Goal: Information Seeking & Learning: Understand process/instructions

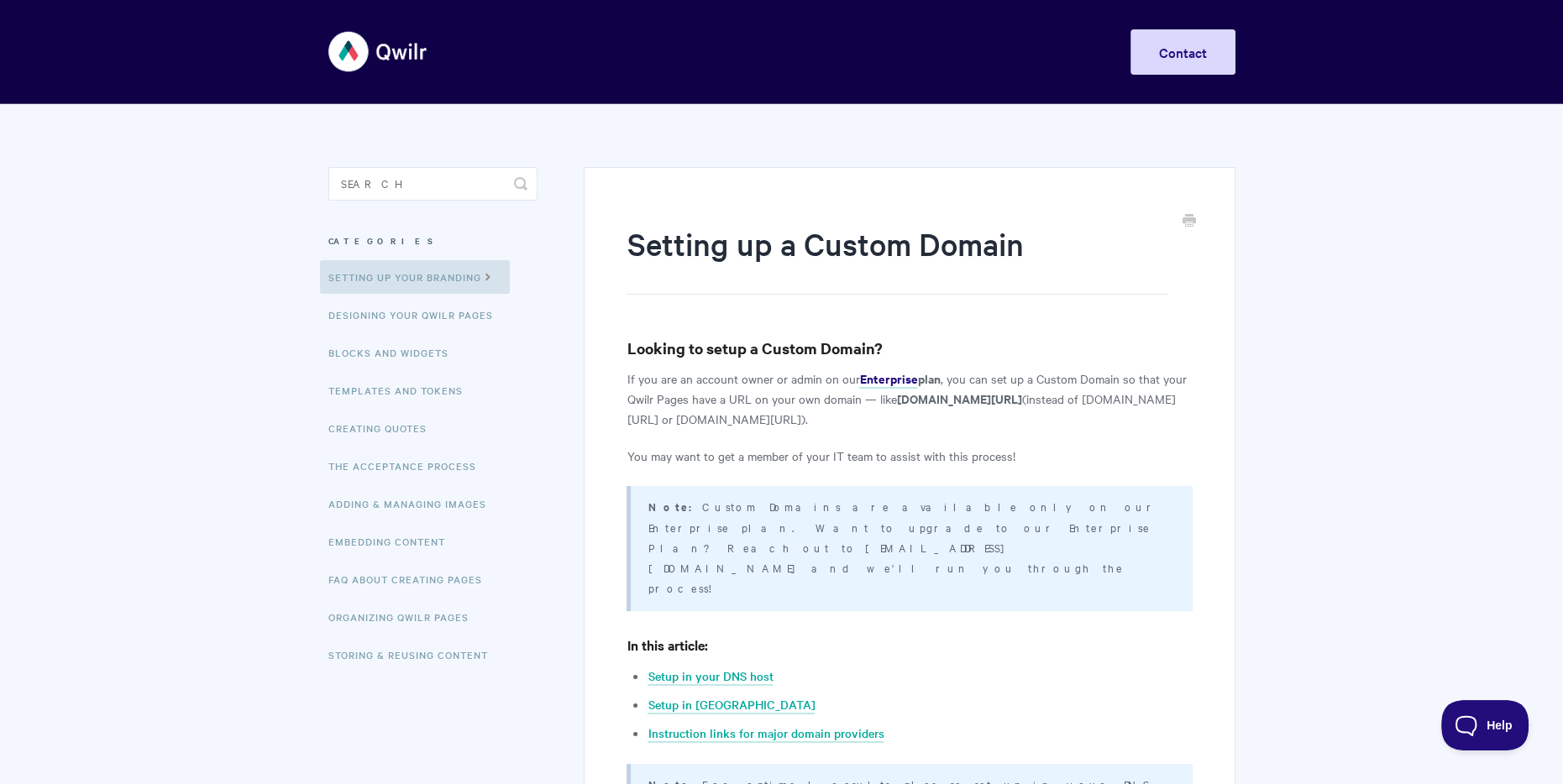
click at [1081, 462] on p "You may want to get a member of your IT team to assist with this process!" at bounding box center [910, 455] width 565 height 20
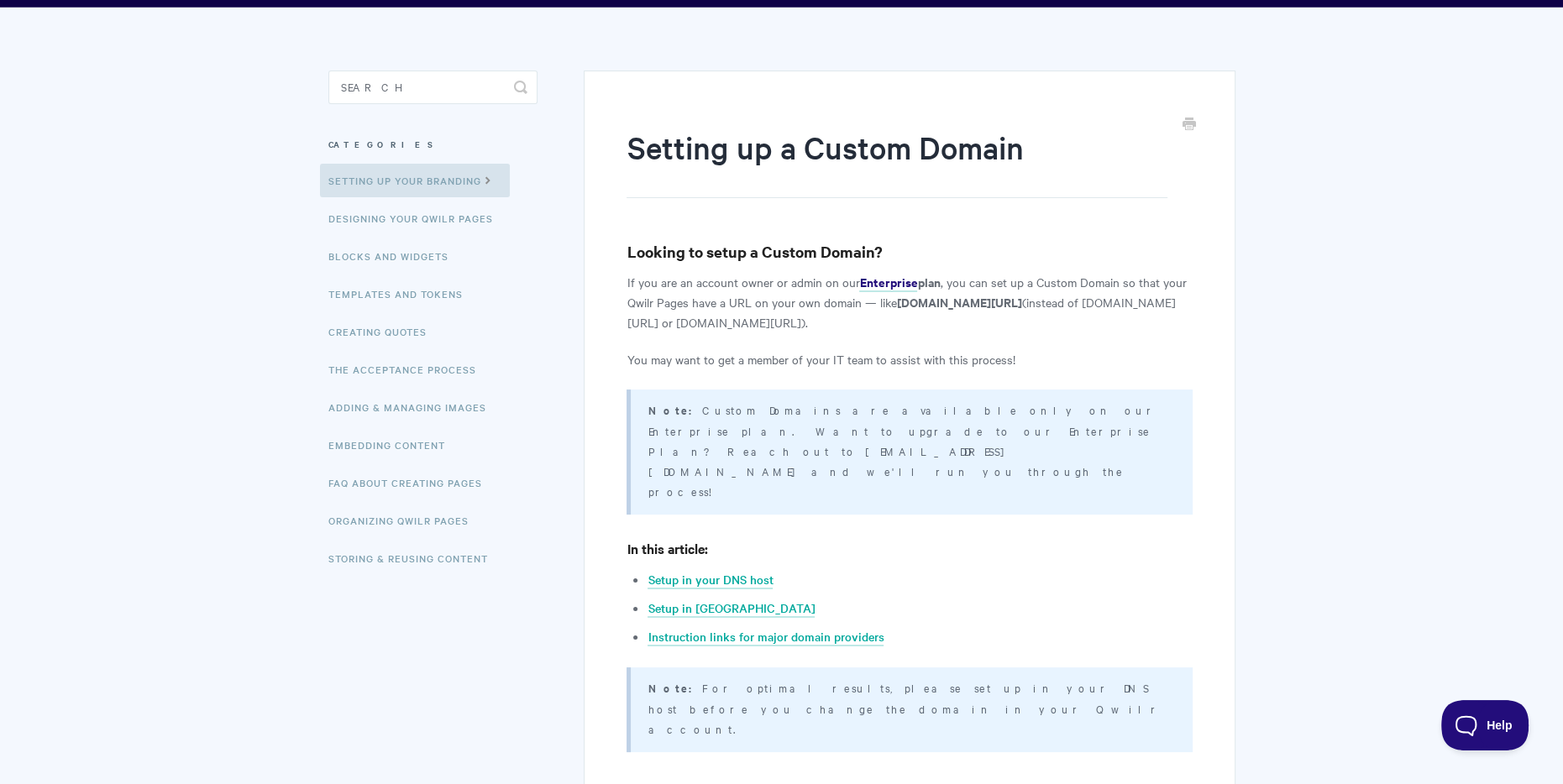
scroll to position [265, 0]
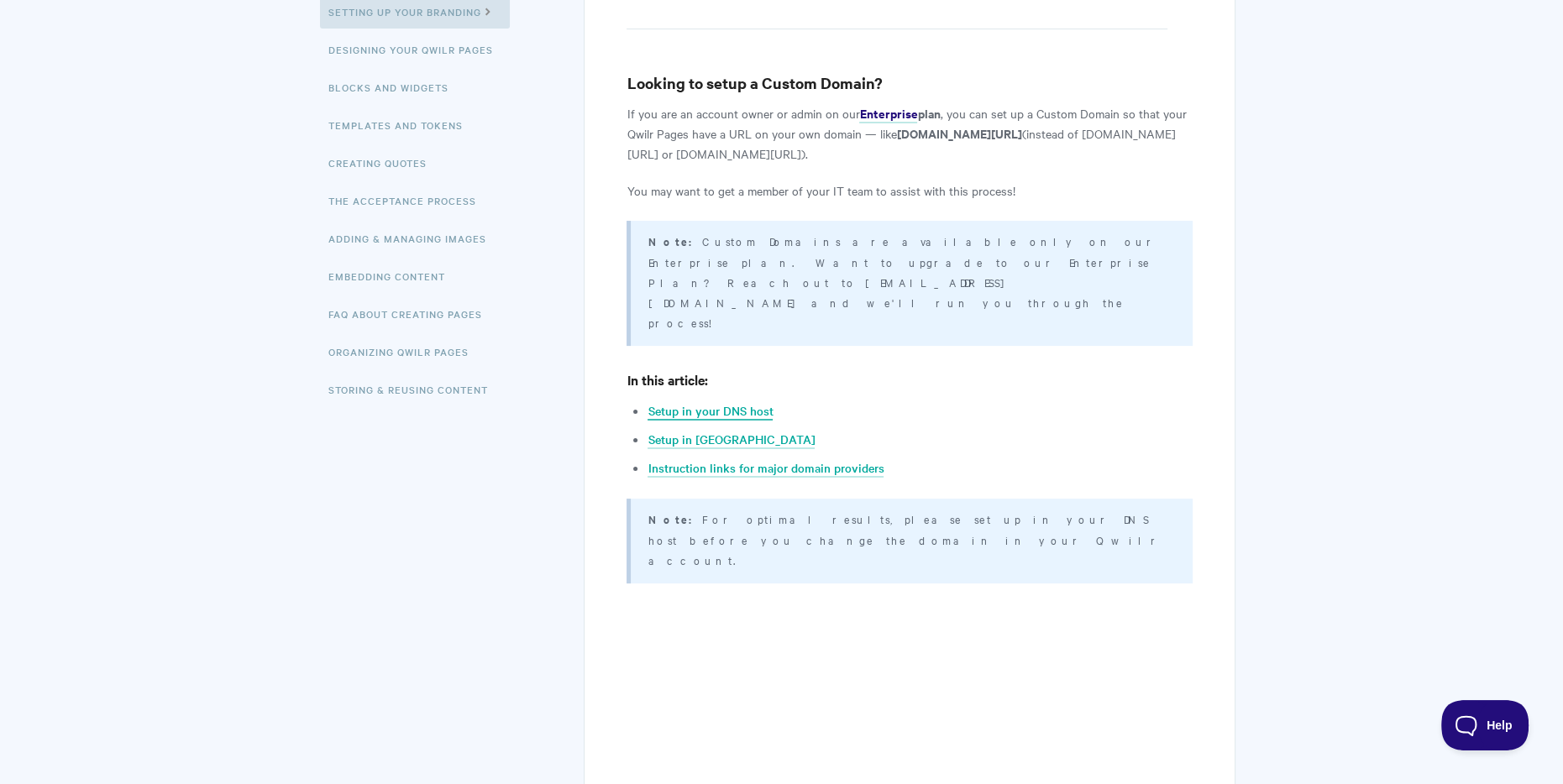
click at [741, 402] on link "Setup in your DNS host" at bounding box center [710, 410] width 125 height 18
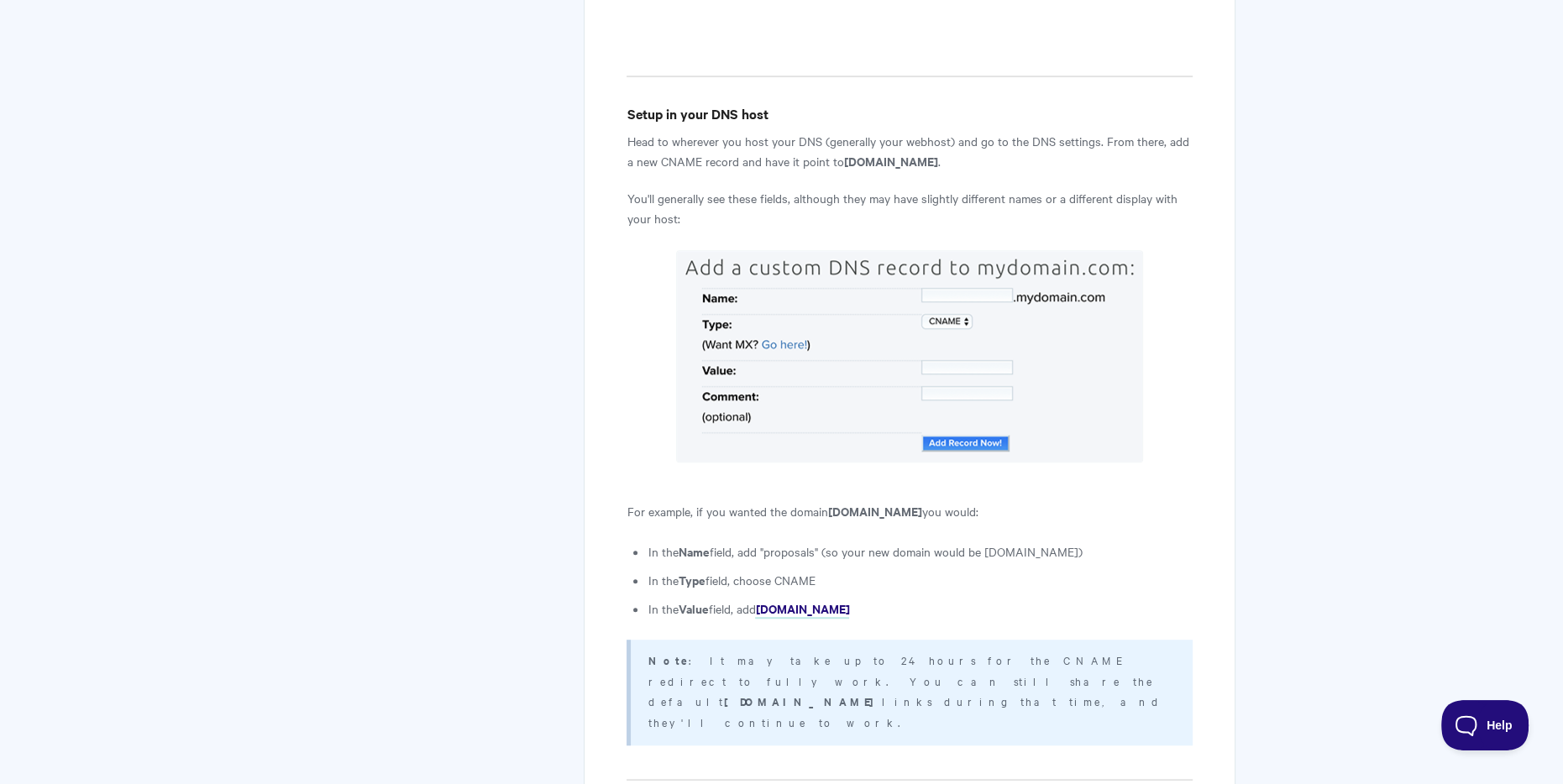
drag, startPoint x: 655, startPoint y: 56, endPoint x: 981, endPoint y: 64, distance: 326.1
click at [981, 131] on p "Head to wherever you host your DNS (generally your webhost) and go to the DNS s…" at bounding box center [910, 151] width 565 height 41
click at [988, 131] on p "Head to wherever you host your DNS (generally your webhost) and go to the DNS s…" at bounding box center [910, 151] width 565 height 41
drag, startPoint x: 979, startPoint y: 55, endPoint x: 655, endPoint y: 52, distance: 324.0
click at [655, 131] on p "Head to wherever you host your DNS (generally your webhost) and go to the DNS s…" at bounding box center [910, 151] width 565 height 41
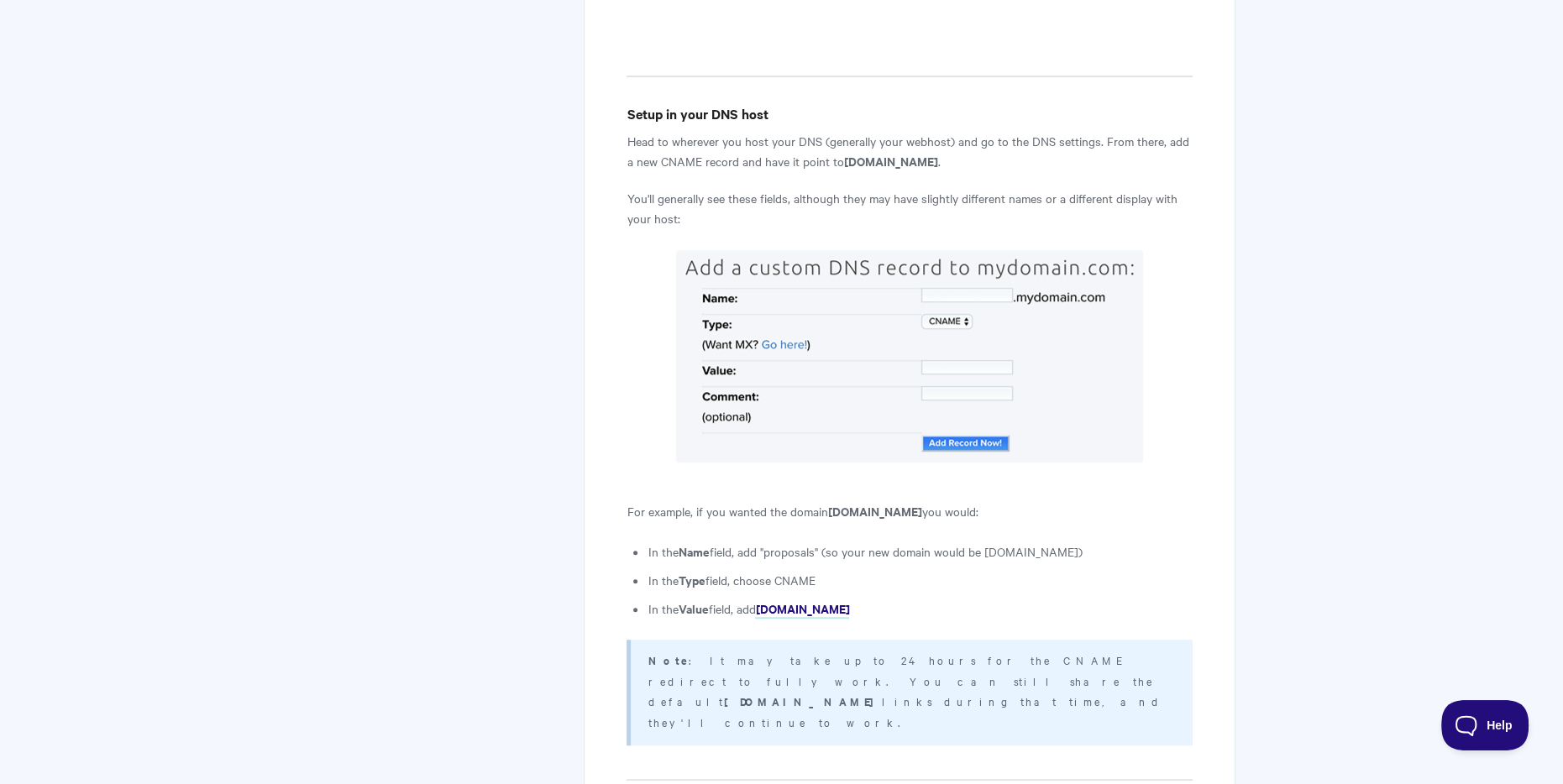
copy p "CNAME record and have it point to [DOMAIN_NAME]"
drag, startPoint x: 919, startPoint y: 503, endPoint x: 764, endPoint y: 507, distance: 155.1
click at [764, 599] on li "In the Value field, add [DOMAIN_NAME]" at bounding box center [919, 608] width 545 height 20
copy strong "[DOMAIN_NAME]"
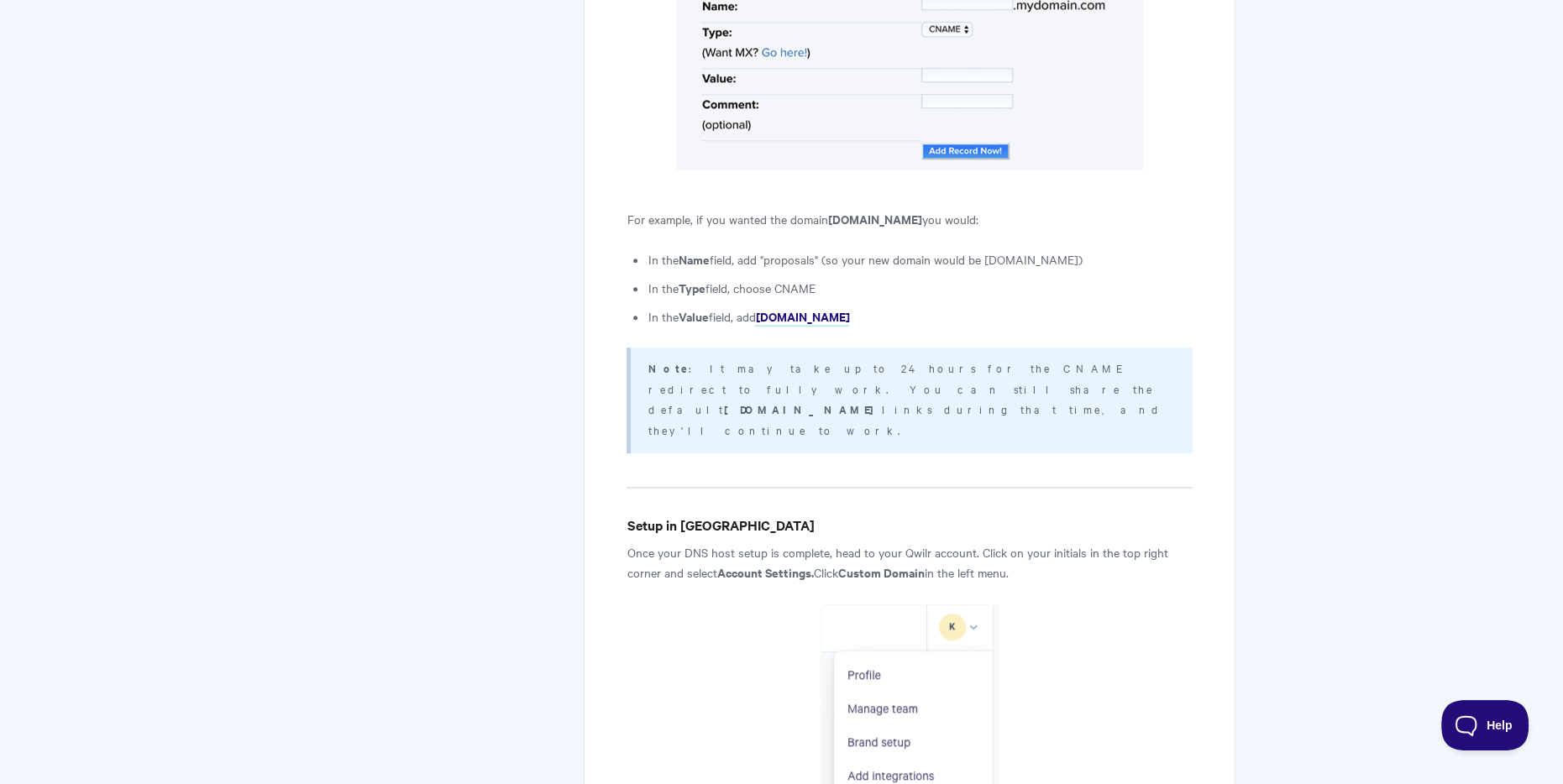
scroll to position [1424, 0]
